Goal: Task Accomplishment & Management: Complete application form

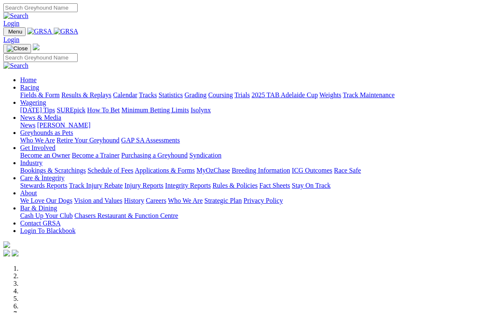
scroll to position [3, 0]
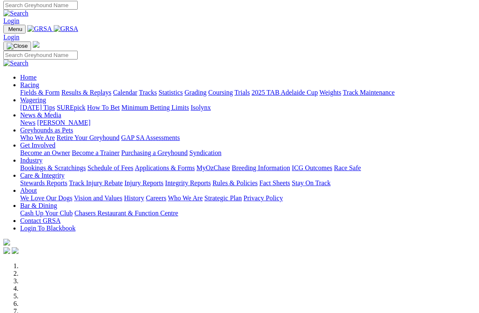
click at [42, 157] on link "Industry" at bounding box center [31, 160] width 22 height 7
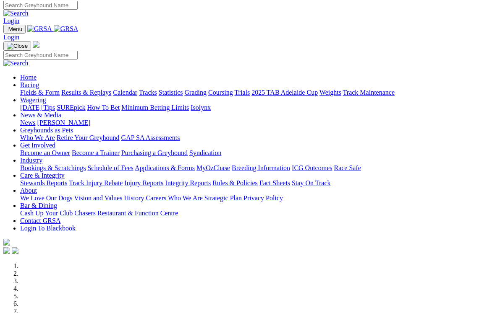
click at [42, 157] on link "Industry" at bounding box center [31, 160] width 22 height 7
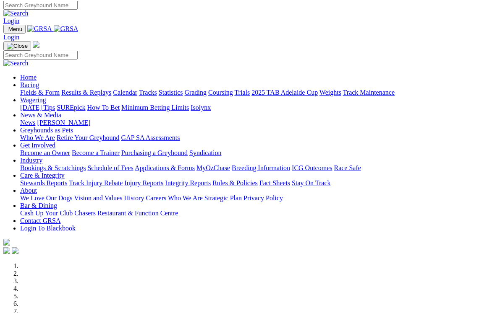
click at [42, 157] on link "Industry" at bounding box center [31, 160] width 22 height 7
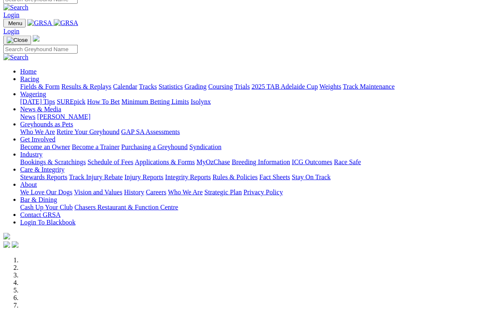
scroll to position [0, 0]
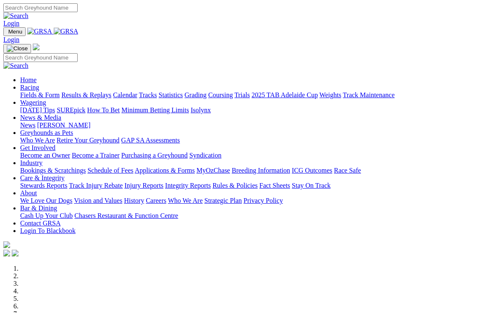
click at [42, 159] on link "Industry" at bounding box center [31, 162] width 22 height 7
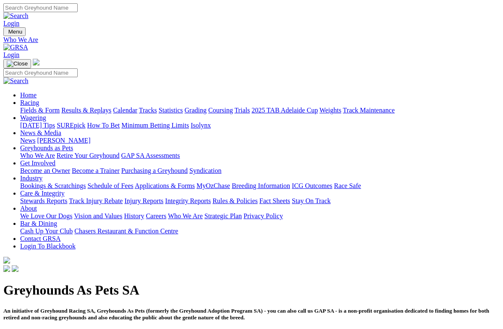
click at [42, 175] on link "Industry" at bounding box center [31, 178] width 22 height 7
click at [50, 182] on link "Bookings & Scratchings" at bounding box center [52, 185] width 65 height 7
